Goal: Task Accomplishment & Management: Manage account settings

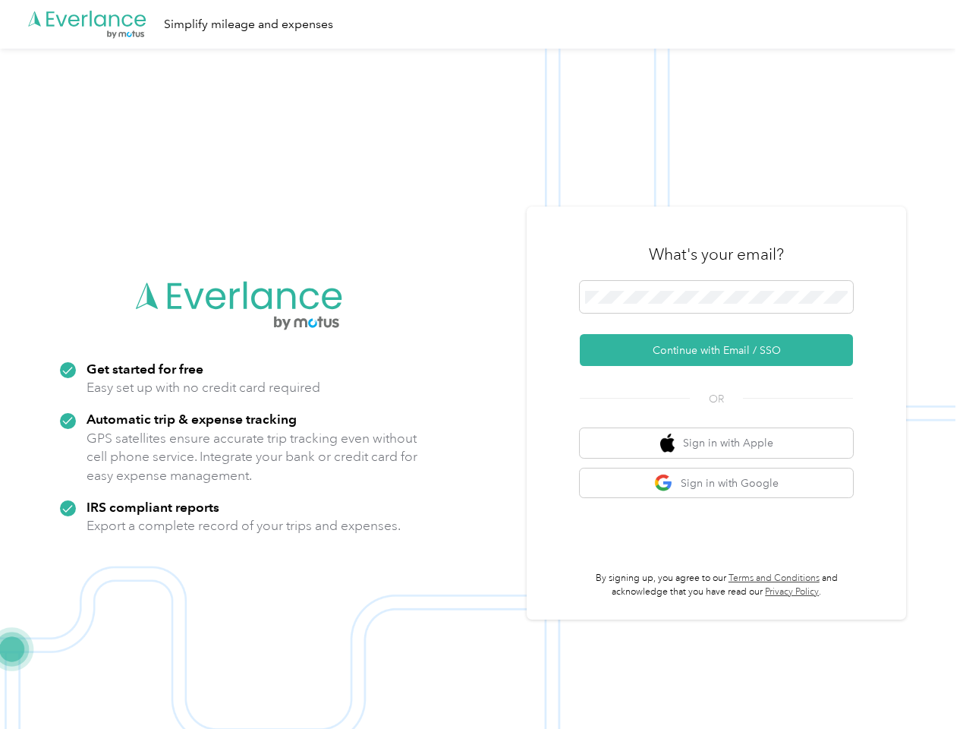
click at [481, 364] on img at bounding box center [477, 413] width 955 height 729
click at [481, 24] on div ".cls-1 { fill: #00adee; } .cls-2 { fill: #fff; } .cls-3 { fill: #707372; } .cls…" at bounding box center [477, 24] width 955 height 49
click at [722, 350] on button "Continue with Email / SSO" at bounding box center [716, 350] width 273 height 32
click at [722, 442] on button "Sign in with Apple" at bounding box center [716, 443] width 273 height 30
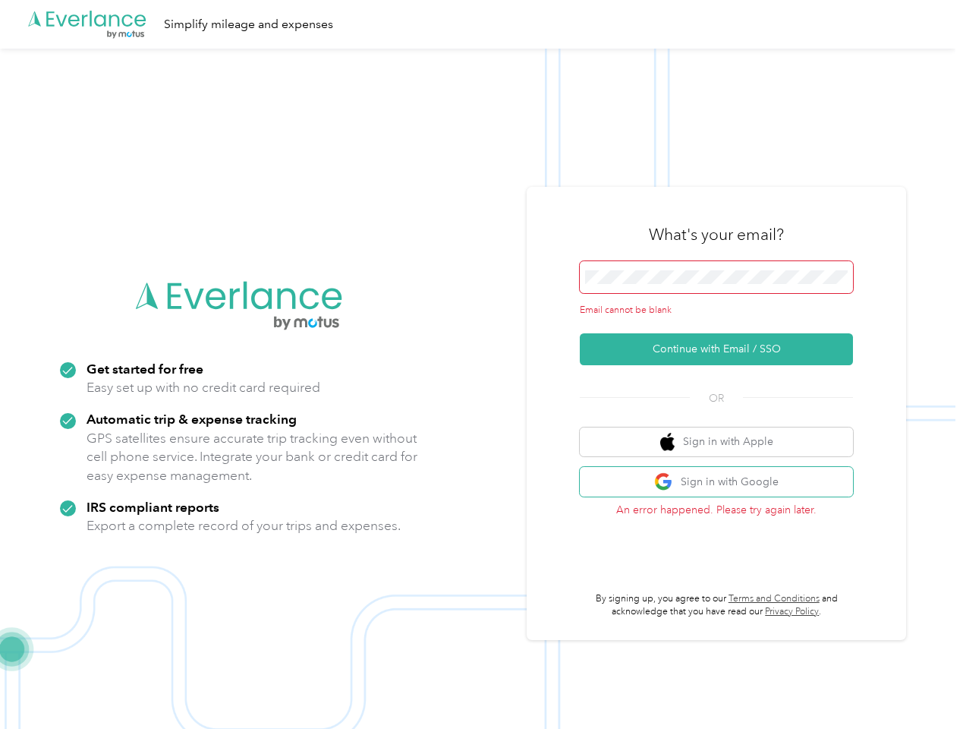
click at [722, 483] on button "Sign in with Google" at bounding box center [716, 482] width 273 height 30
